Goal: Task Accomplishment & Management: Manage account settings

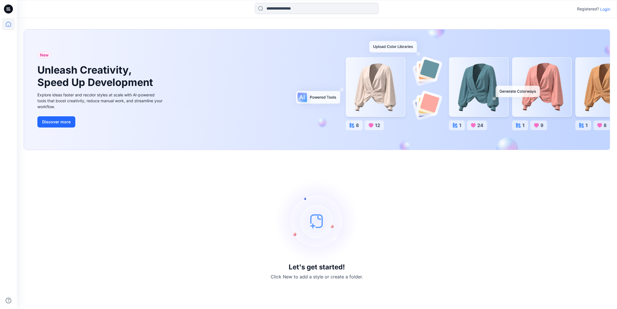
click at [606, 9] on p "Login" at bounding box center [605, 9] width 10 height 6
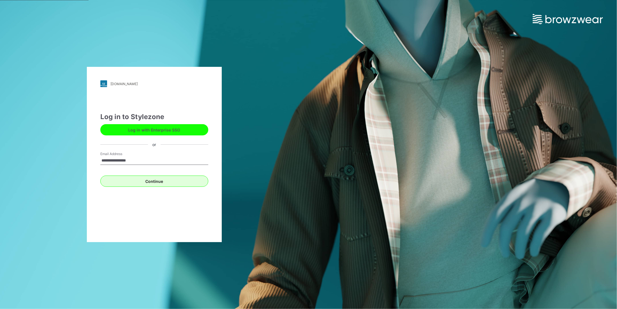
type input "**********"
click at [156, 182] on button "Continue" at bounding box center [154, 181] width 108 height 11
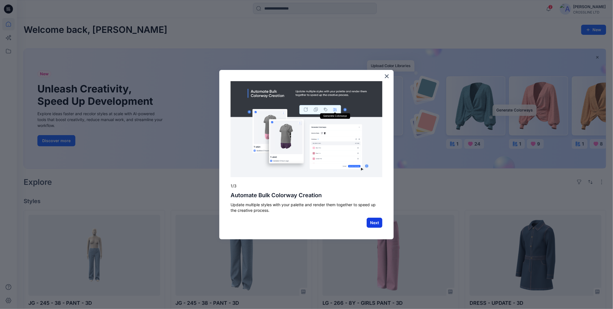
click at [374, 222] on button "Next" at bounding box center [375, 223] width 16 height 10
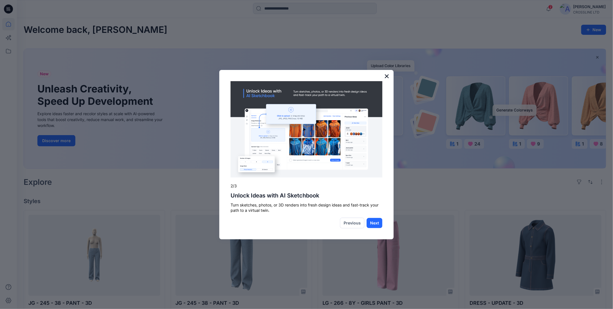
click at [385, 77] on button "×" at bounding box center [386, 76] width 5 height 9
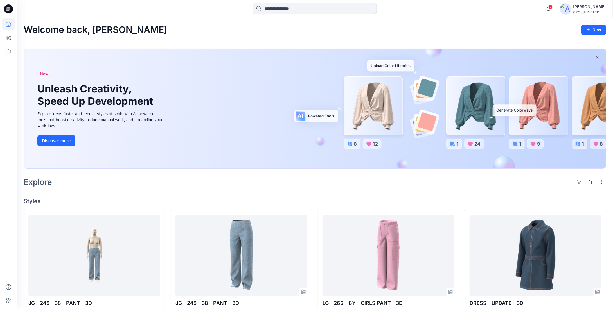
click at [372, 33] on div "Welcome back, Samiul New" at bounding box center [315, 30] width 582 height 10
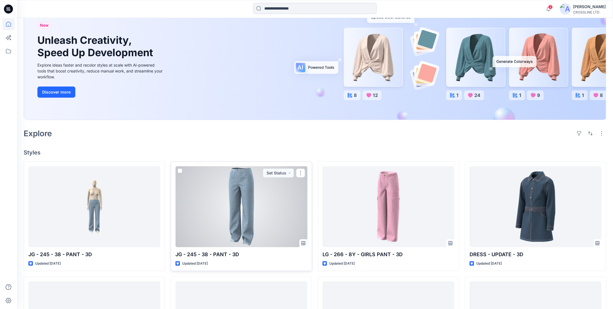
scroll to position [20, 0]
